Goal: Transaction & Acquisition: Purchase product/service

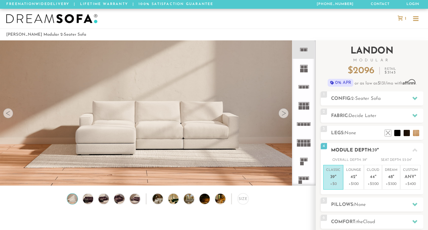
scroll to position [45, 0]
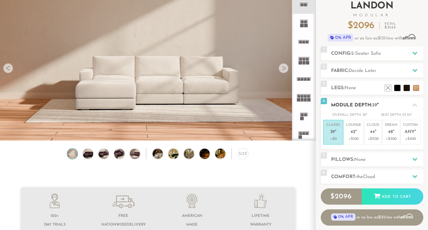
click at [416, 105] on icon at bounding box center [415, 104] width 5 height 3
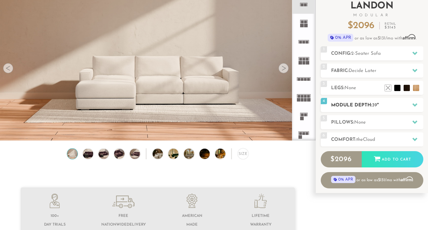
scroll to position [0, 0]
click at [375, 103] on span "39" at bounding box center [374, 105] width 5 height 5
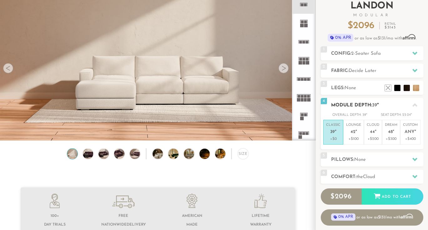
scroll to position [6808, 428]
click at [416, 105] on icon at bounding box center [415, 104] width 5 height 3
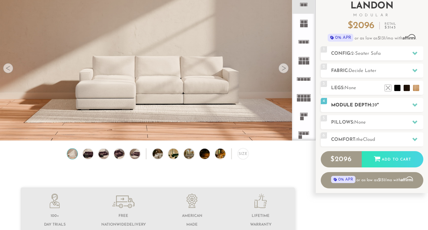
click at [367, 104] on h2 "Module Depth: 39 "" at bounding box center [377, 105] width 92 height 7
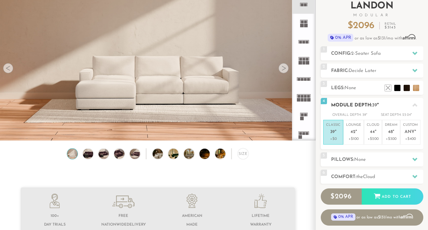
click at [367, 104] on h2 "Module Depth: 39 "" at bounding box center [377, 105] width 92 height 7
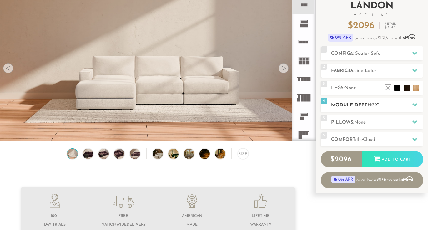
click at [354, 105] on h2 "Module Depth: 39 "" at bounding box center [377, 105] width 92 height 7
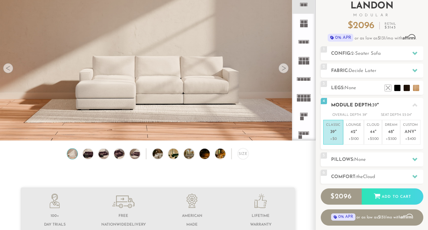
click at [417, 105] on icon at bounding box center [415, 104] width 5 height 3
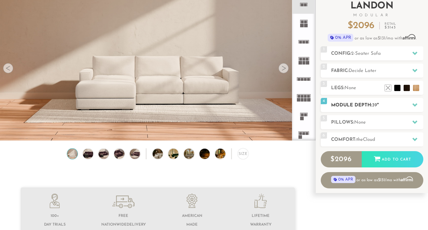
click at [368, 105] on h2 "Module Depth: 39 "" at bounding box center [377, 105] width 92 height 7
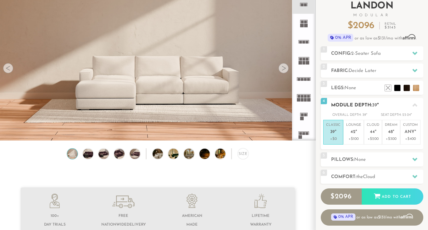
click at [355, 102] on h2 "Module Depth: 39 "" at bounding box center [377, 105] width 92 height 7
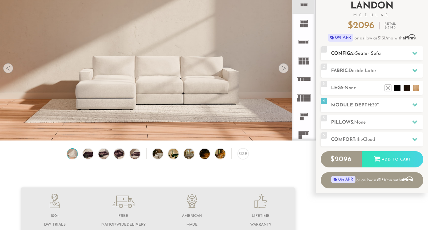
click at [348, 54] on h2 "Config: 2-Seater Sofa" at bounding box center [377, 53] width 92 height 7
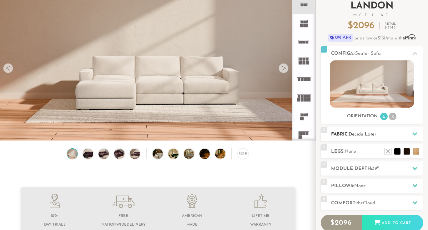
click at [346, 135] on h2 "Fabric: Decide Later" at bounding box center [377, 134] width 92 height 7
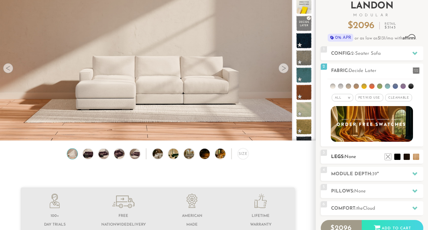
click at [342, 152] on div "3 Legs: None $0 $199 Nailheads:" at bounding box center [372, 157] width 103 height 14
click at [349, 158] on span "None" at bounding box center [351, 157] width 12 height 5
click at [336, 157] on h2 "Legs: None" at bounding box center [377, 156] width 92 height 7
click at [347, 157] on span "None" at bounding box center [351, 157] width 12 height 5
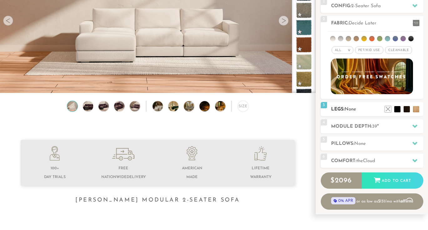
scroll to position [98, 0]
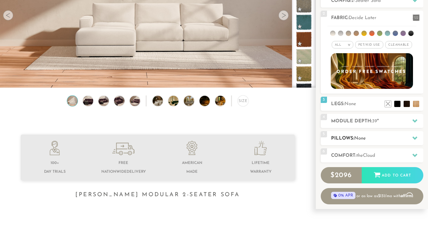
click at [356, 137] on span "None" at bounding box center [361, 138] width 12 height 5
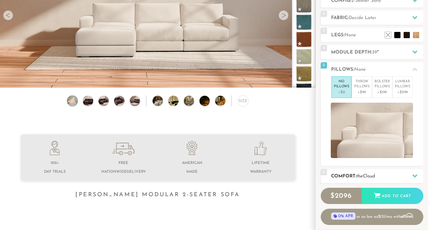
click at [355, 175] on h2 "Comfort: the Cloud" at bounding box center [377, 176] width 92 height 7
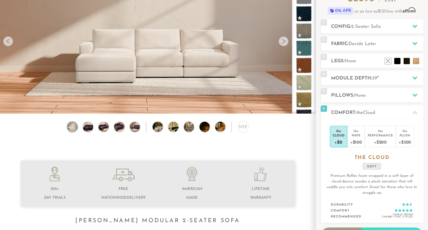
scroll to position [65, 0]
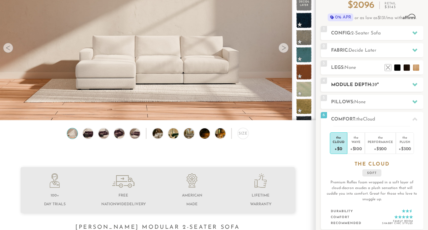
click at [360, 82] on h2 "Module Depth: 39 "" at bounding box center [377, 84] width 92 height 7
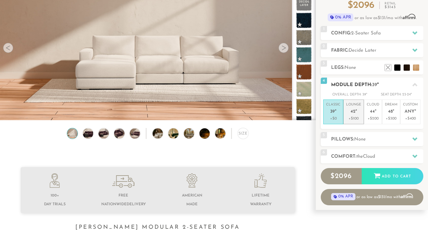
click at [352, 111] on span "42" at bounding box center [353, 111] width 5 height 5
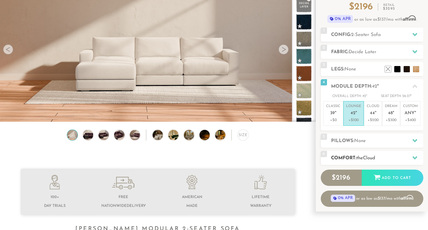
scroll to position [70, 0]
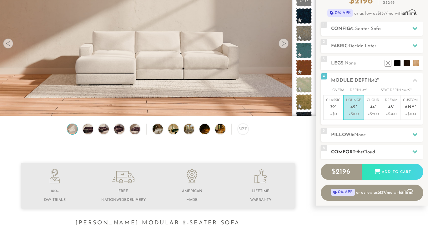
click at [361, 150] on span "the" at bounding box center [360, 152] width 7 height 5
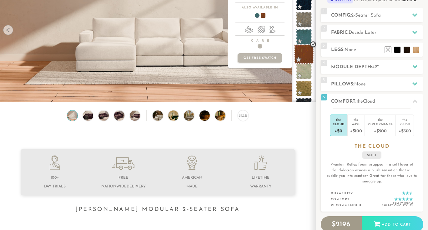
scroll to position [54, 0]
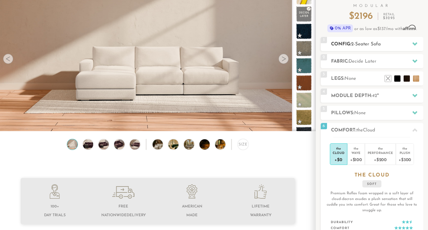
click at [343, 43] on h2 "Config: 2-Seater Sofa" at bounding box center [377, 44] width 92 height 7
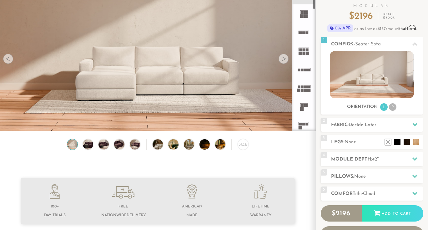
click at [304, 68] on icon at bounding box center [304, 69] width 18 height 18
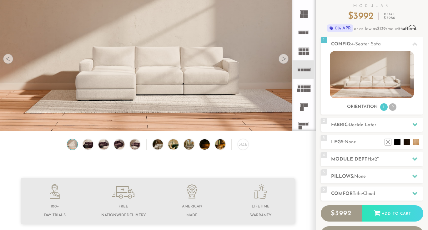
click at [304, 28] on icon at bounding box center [304, 32] width 18 height 18
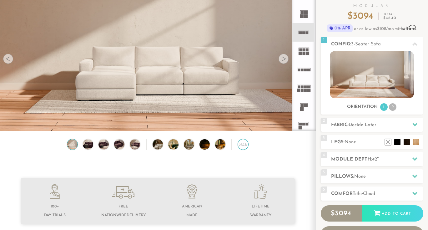
click at [245, 141] on div "Size" at bounding box center [243, 144] width 11 height 11
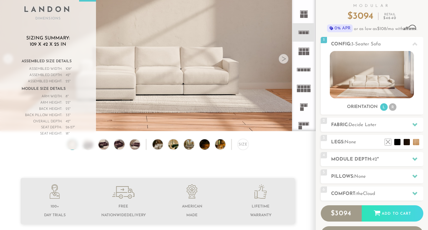
click at [305, 32] on rect at bounding box center [304, 32] width 3 height 3
click at [303, 70] on rect at bounding box center [302, 70] width 3 height 3
